Goal: Transaction & Acquisition: Purchase product/service

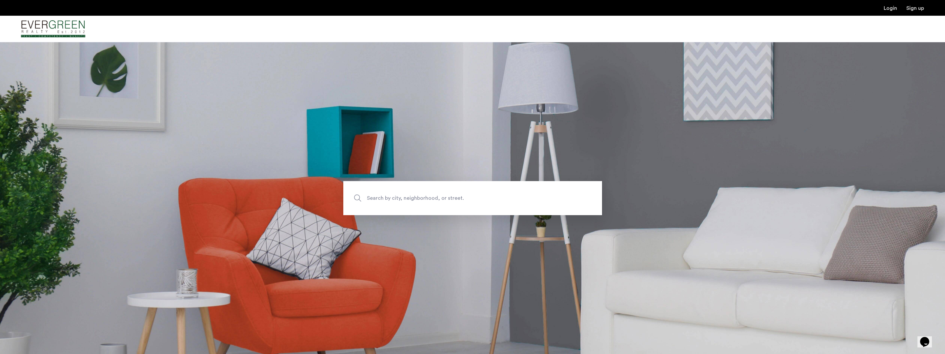
click at [484, 197] on span "Search by city, neighborhood, or street." at bounding box center [457, 198] width 181 height 9
click at [484, 197] on input "Search by city, neighborhood, or street." at bounding box center [472, 198] width 259 height 34
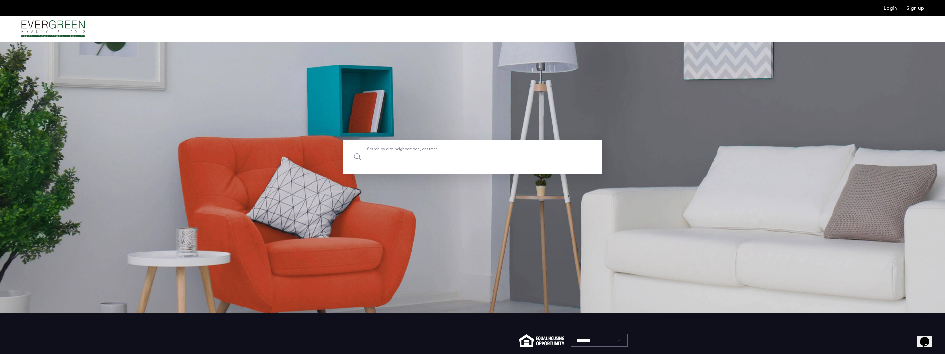
scroll to position [95, 0]
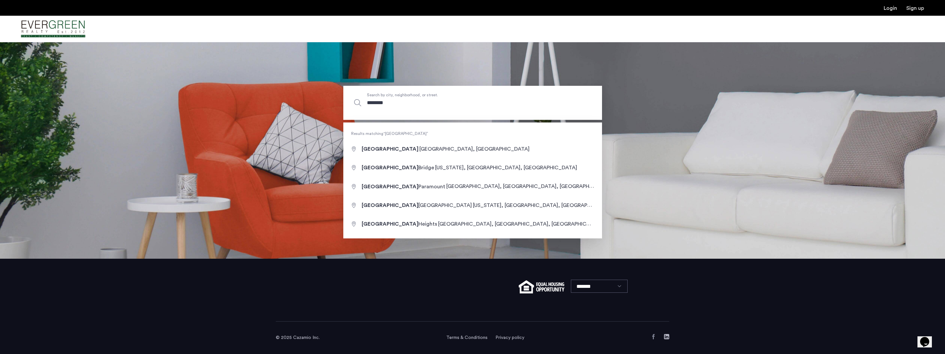
type input "**********"
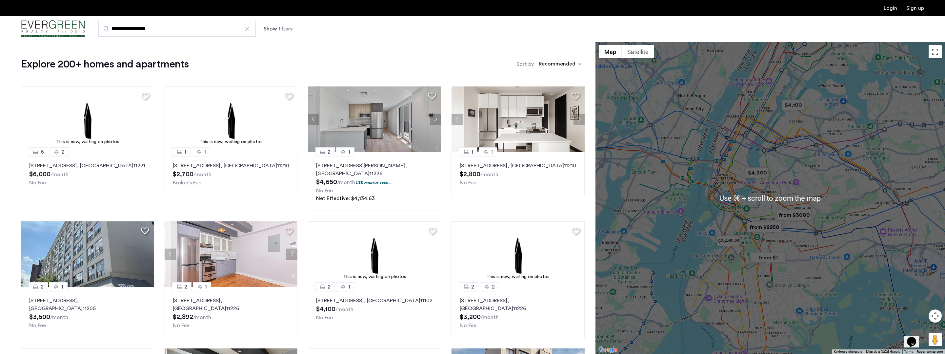
click at [757, 236] on div at bounding box center [769, 198] width 349 height 312
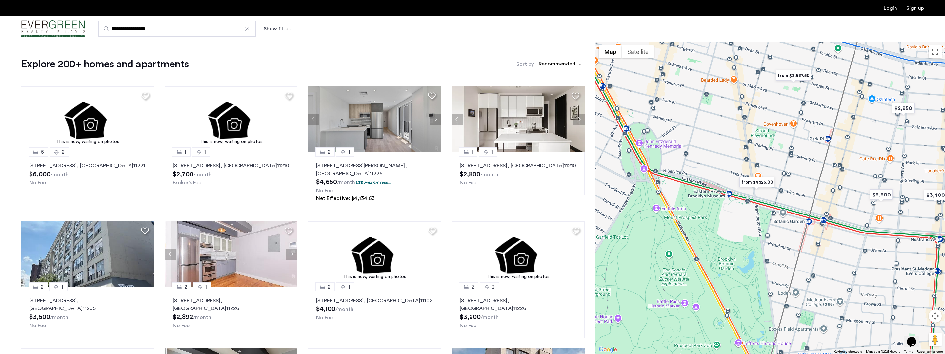
click at [762, 183] on img "from $4,125.00" at bounding box center [757, 182] width 40 height 15
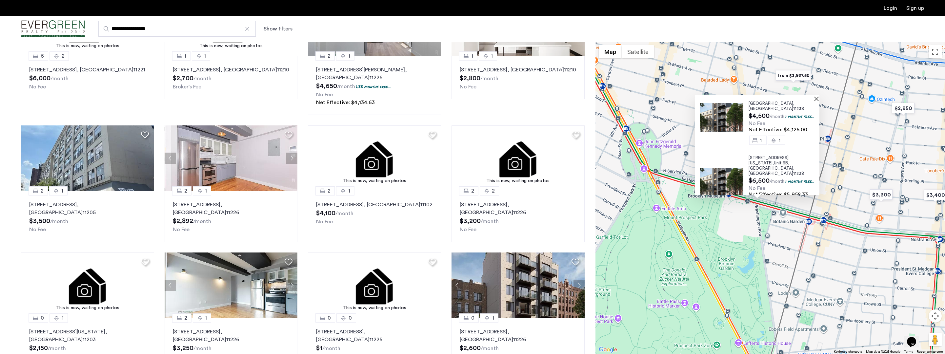
scroll to position [113, 0]
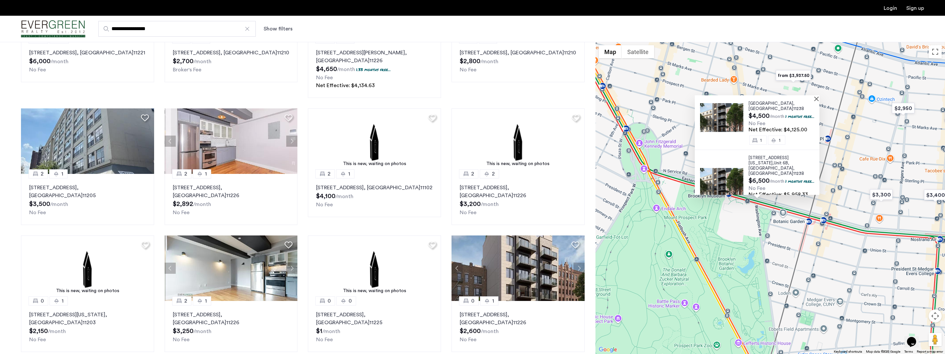
click at [736, 119] on img at bounding box center [721, 117] width 43 height 29
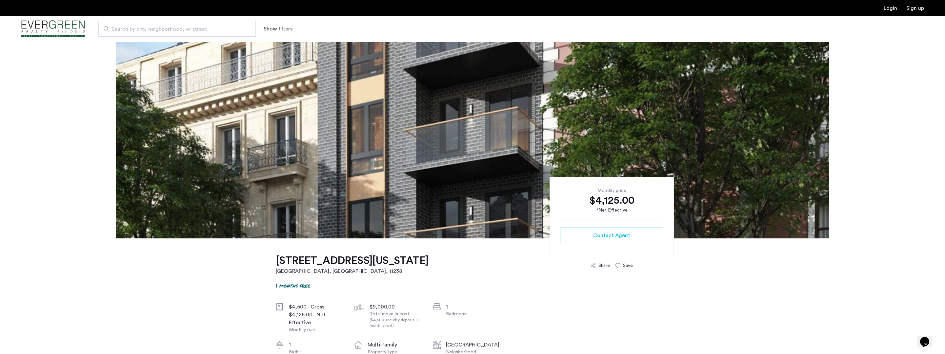
click at [732, 125] on img at bounding box center [472, 140] width 713 height 197
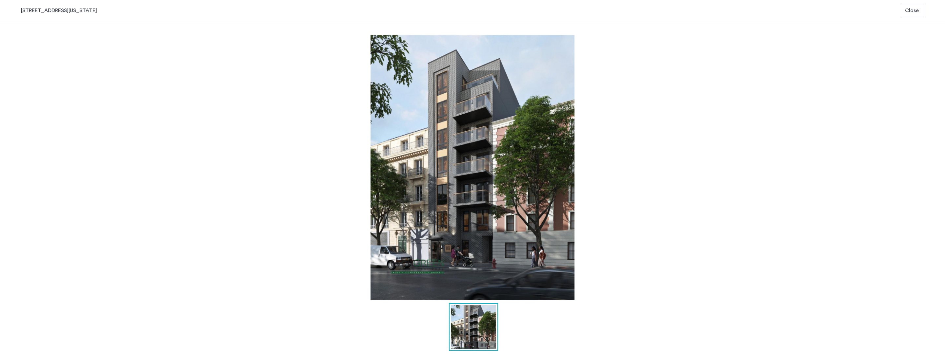
click at [714, 155] on img at bounding box center [472, 167] width 903 height 265
click at [916, 12] on span "Close" at bounding box center [912, 11] width 14 height 8
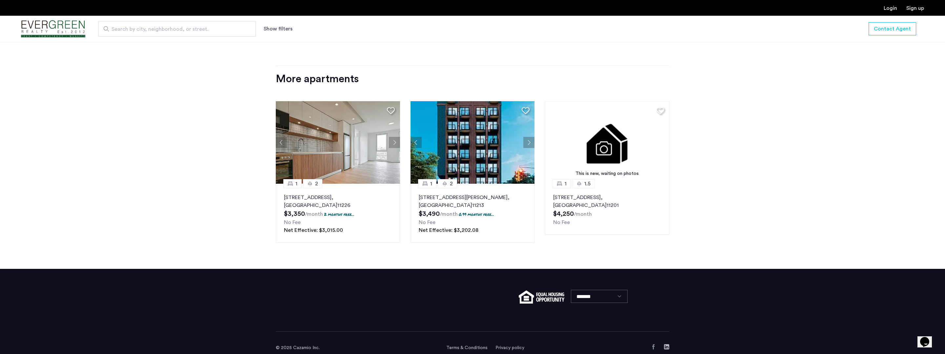
scroll to position [783, 0]
